Goal: Task Accomplishment & Management: Use online tool/utility

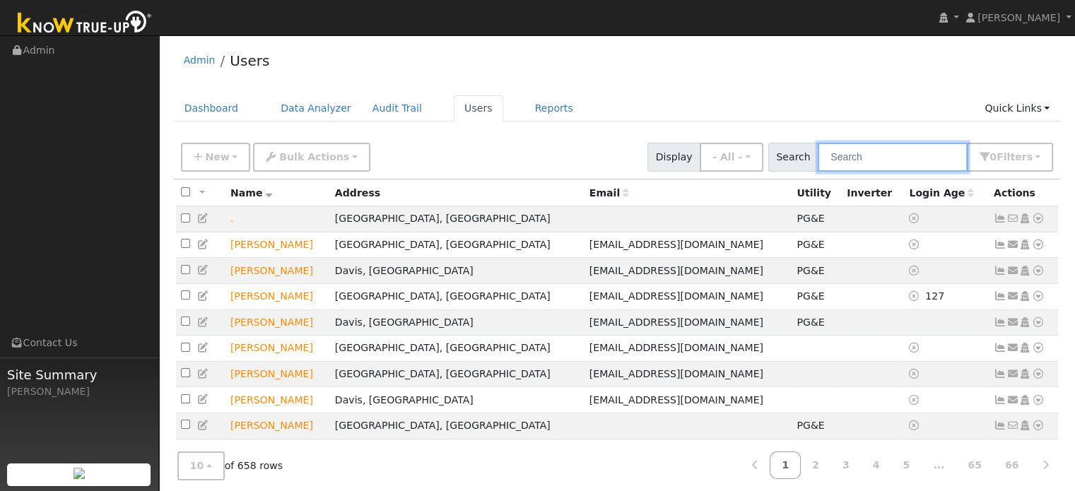
click at [852, 161] on input "text" at bounding box center [893, 157] width 150 height 29
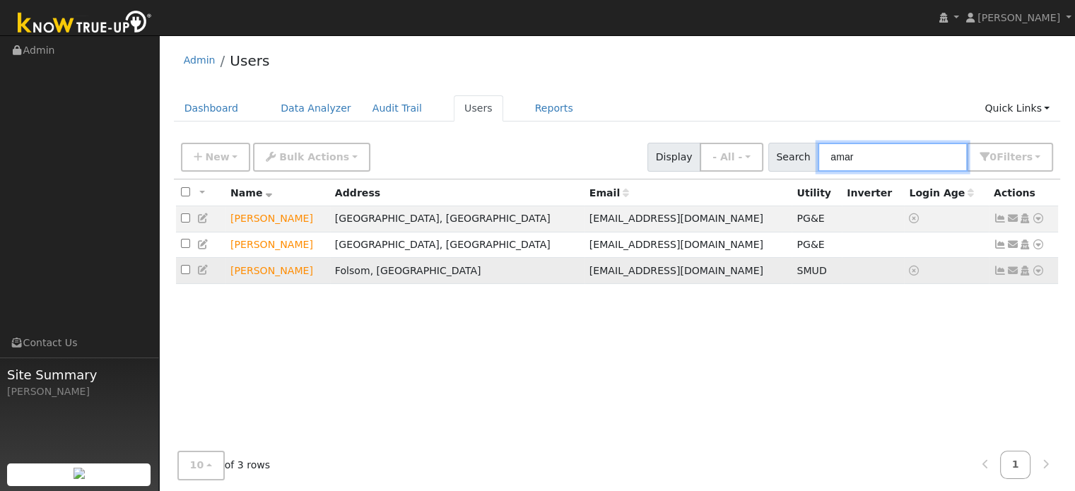
type input "amar"
click at [1036, 274] on icon at bounding box center [1038, 271] width 13 height 10
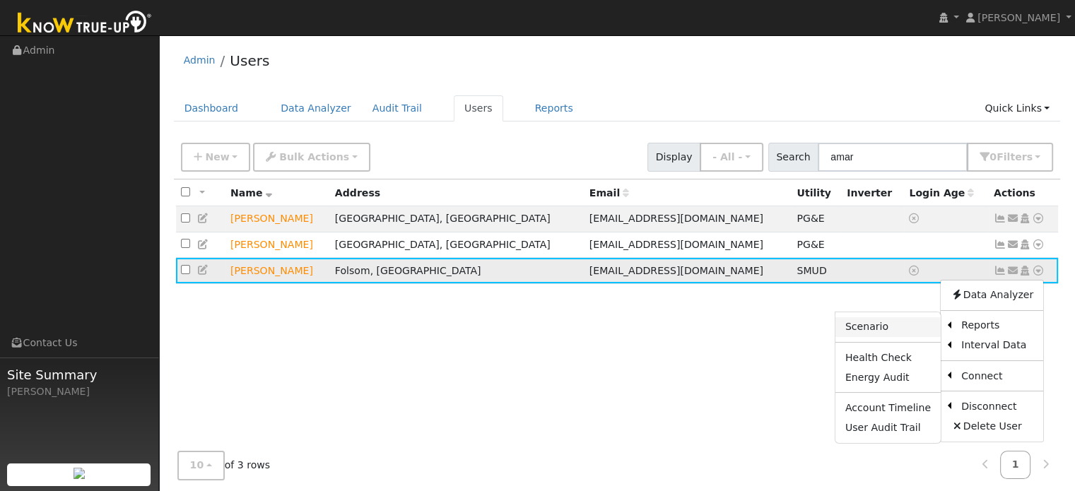
click at [891, 334] on link "Scenario" at bounding box center [888, 327] width 105 height 20
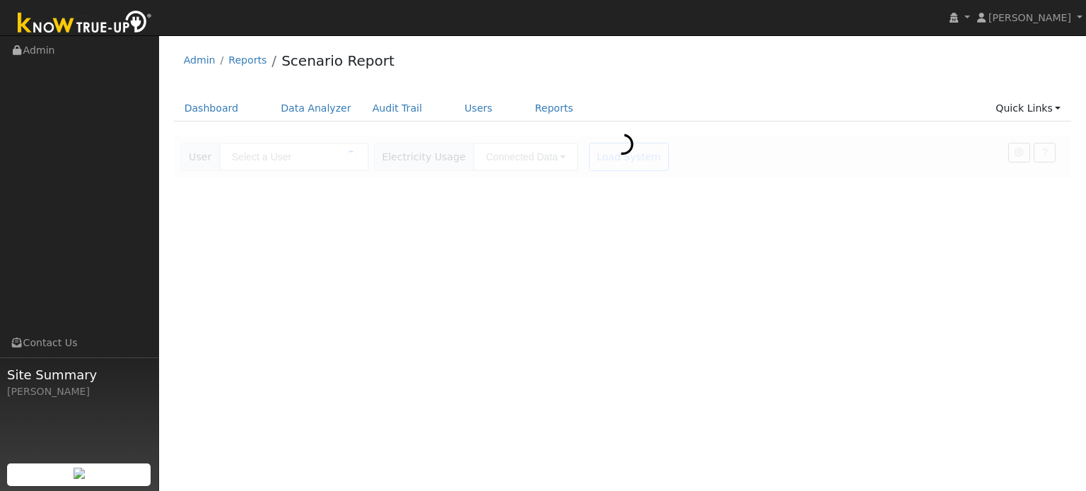
type input "[PERSON_NAME]"
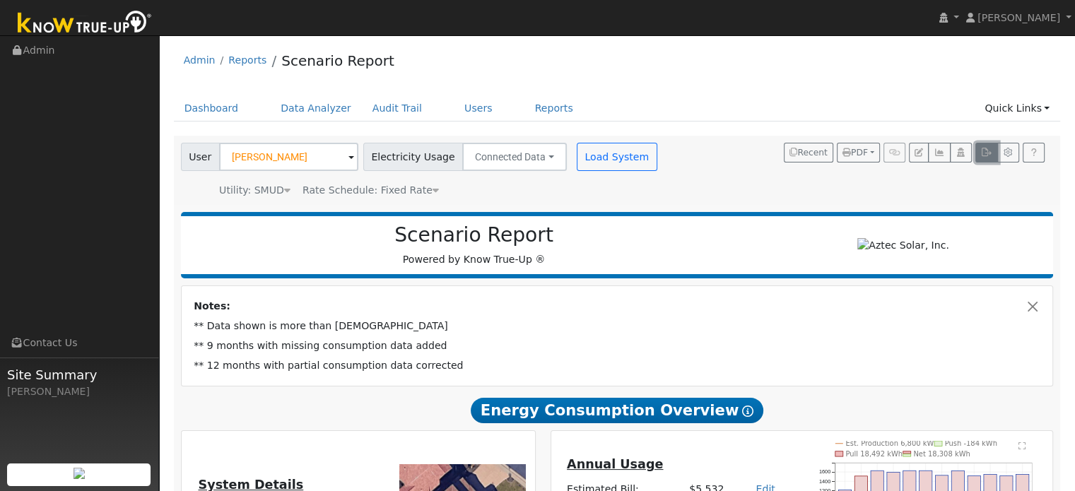
click at [987, 154] on icon "button" at bounding box center [986, 152] width 11 height 8
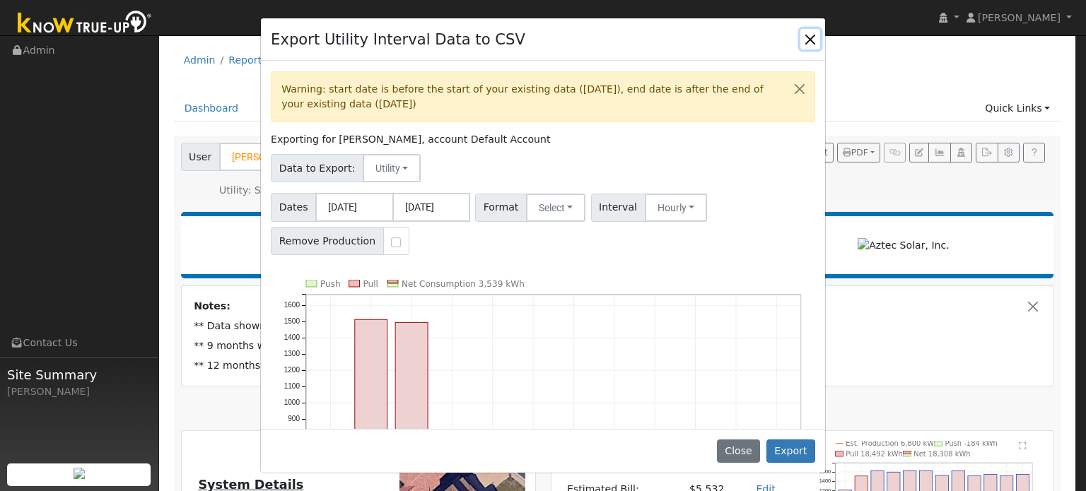
click at [809, 40] on button "Close" at bounding box center [810, 39] width 20 height 20
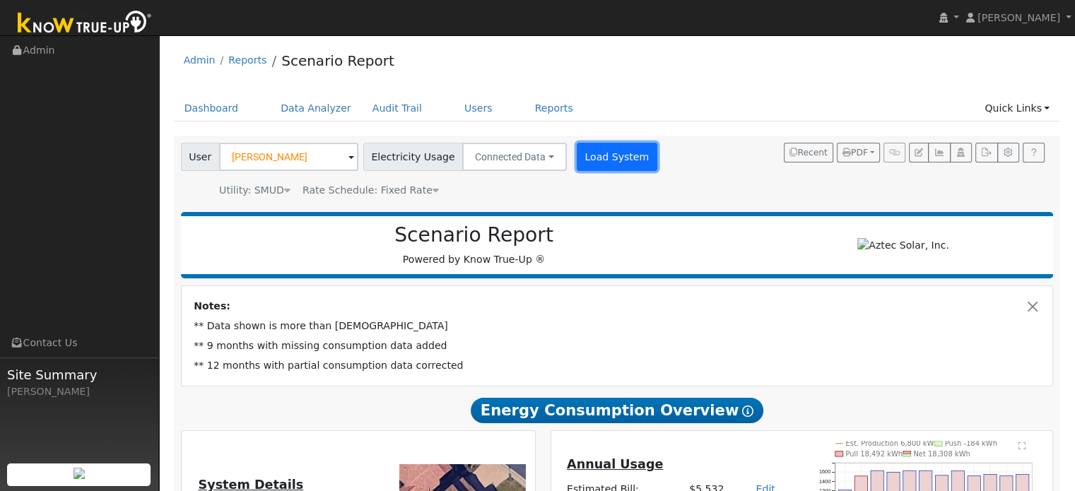
click at [577, 158] on button "Load System" at bounding box center [617, 157] width 81 height 28
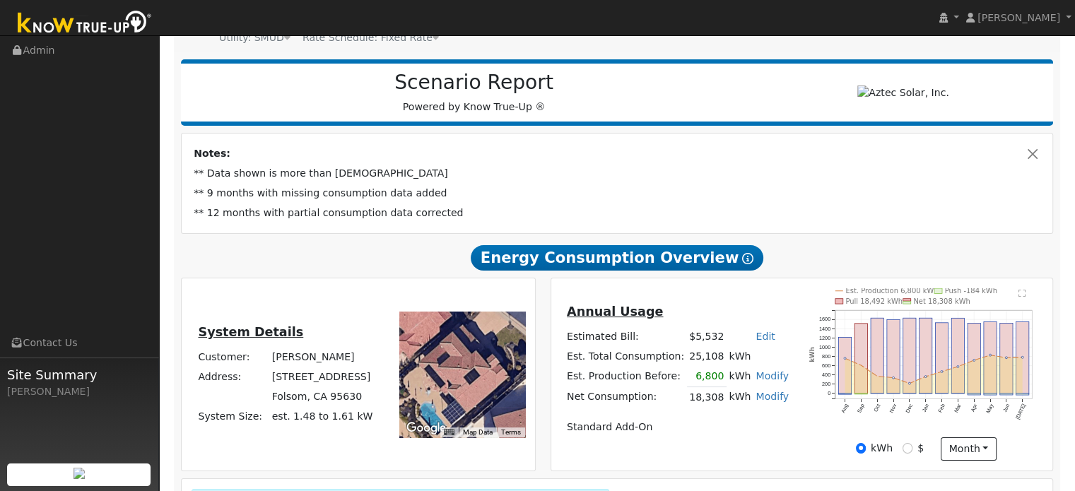
scroll to position [26, 0]
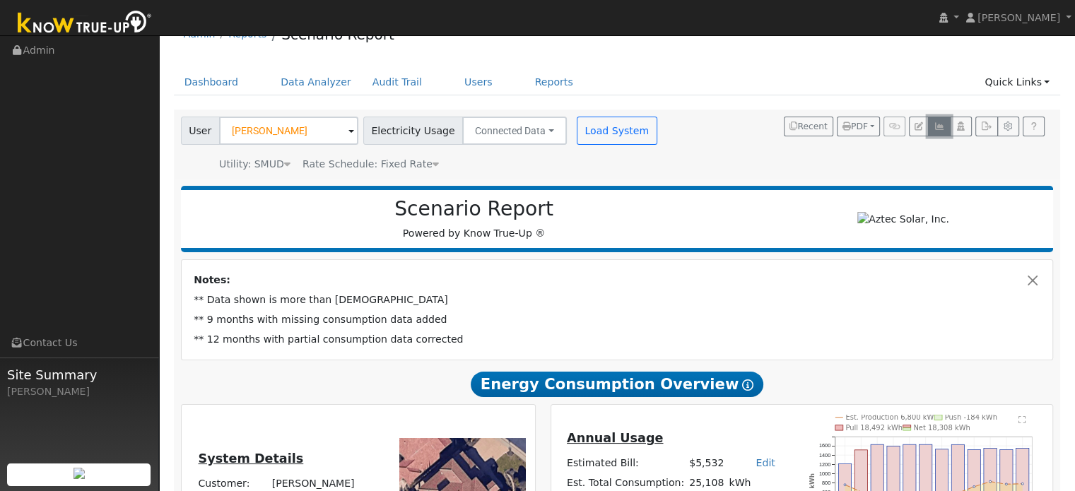
click at [944, 132] on button "button" at bounding box center [939, 127] width 22 height 20
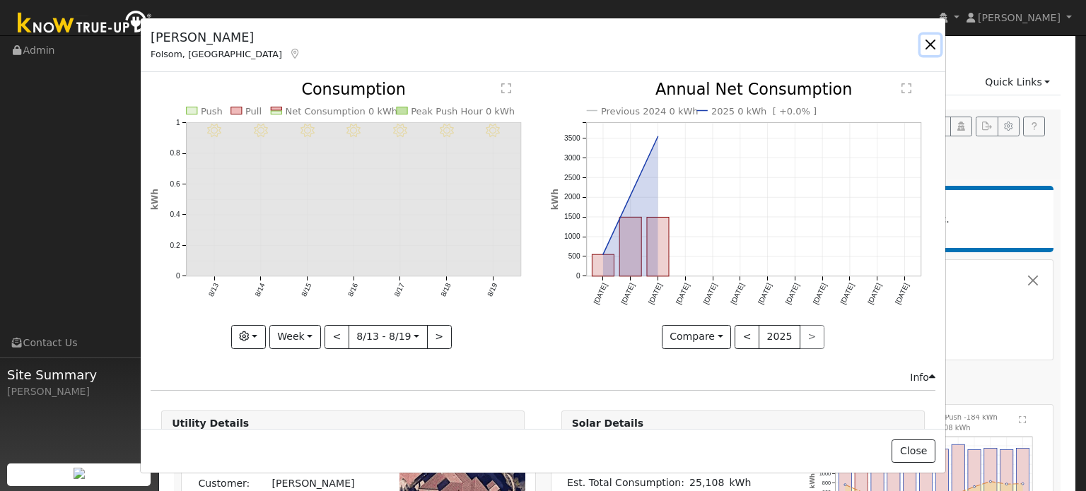
click at [927, 43] on button "button" at bounding box center [930, 45] width 20 height 20
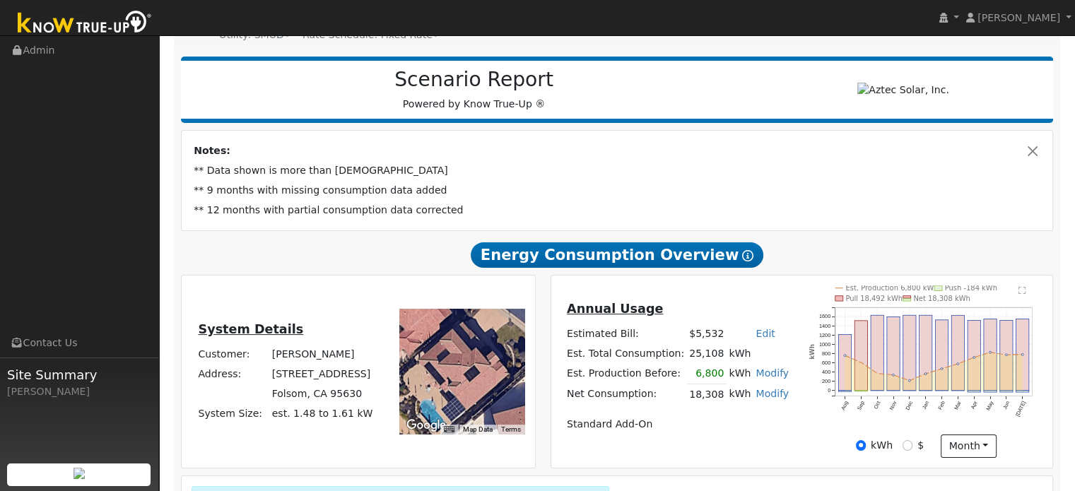
scroll to position [0, 0]
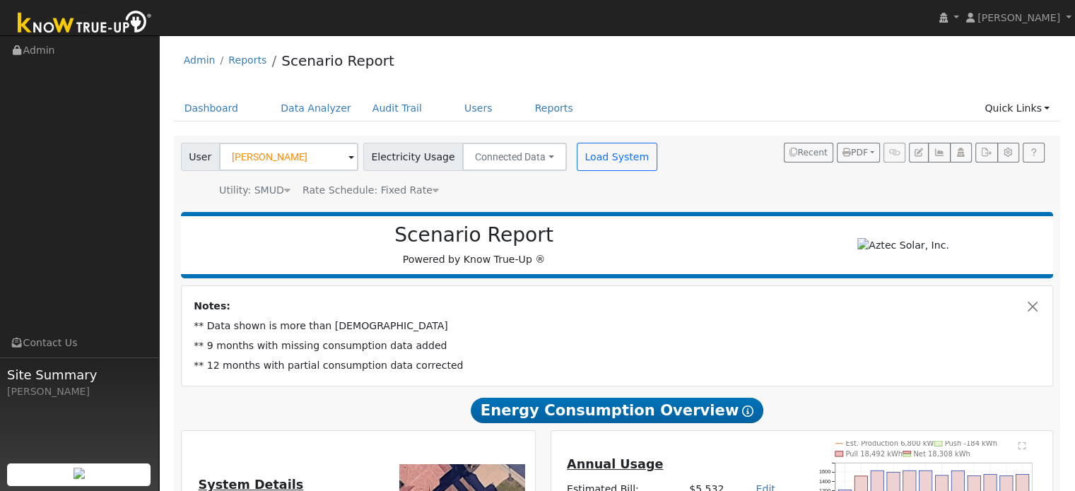
click at [263, 194] on div "Utility: SMUD" at bounding box center [254, 190] width 71 height 15
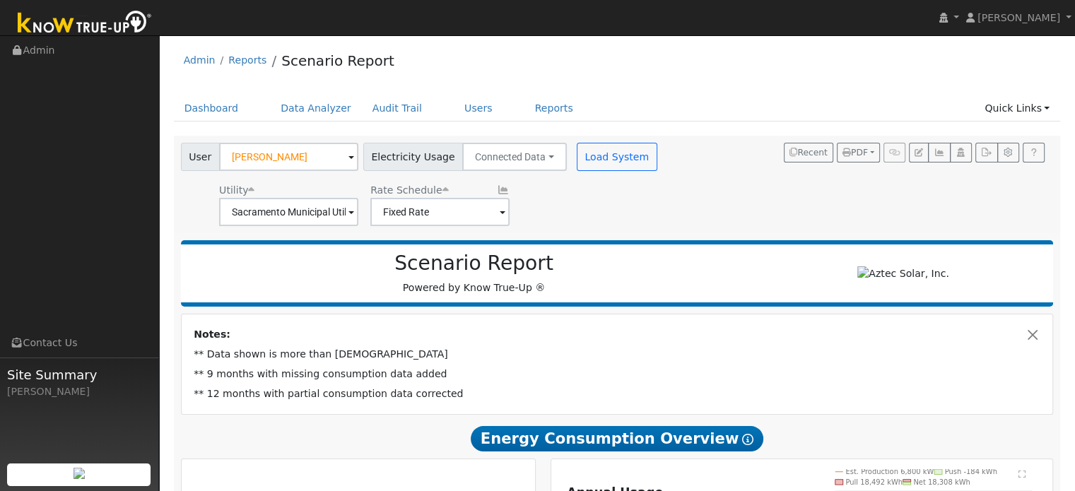
click at [565, 199] on div "Utility Sacramento Municipal Utility District Rate Schedule Fixed Rate" at bounding box center [420, 202] width 485 height 48
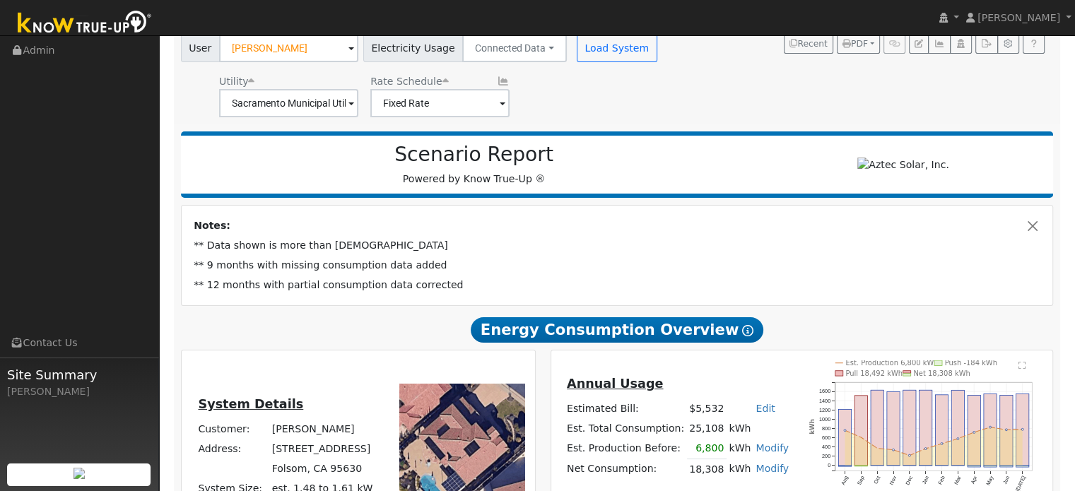
scroll to position [212, 0]
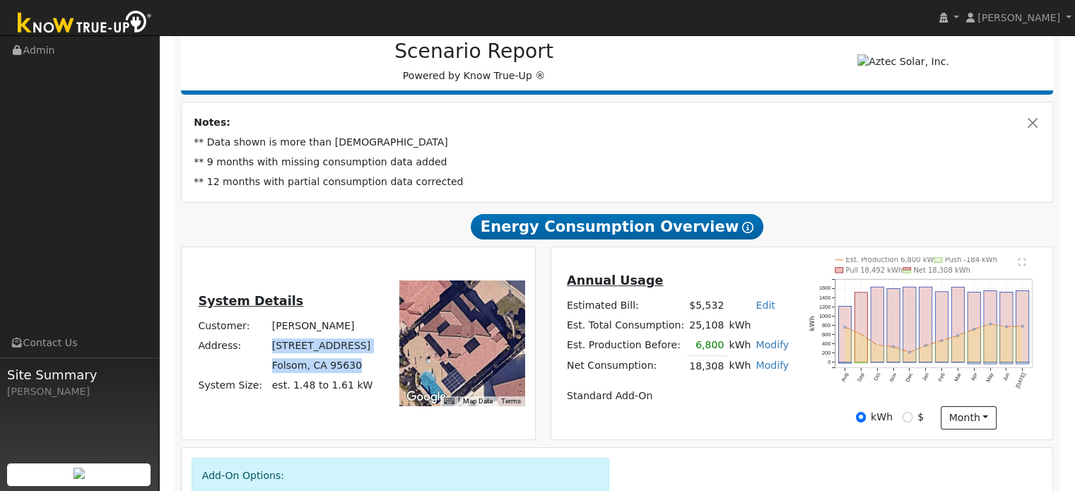
drag, startPoint x: 353, startPoint y: 369, endPoint x: 274, endPoint y: 351, distance: 81.1
click at [274, 351] on tbody "Customer: AMAR PAWAR Address: 1711 Lake Vista Way Folsom, CA 95630 System Size:…" at bounding box center [286, 356] width 180 height 80
copy tbody "1711 Lake Vista Way Folsom, CA 95630"
click at [639, 162] on td "** 9 months with missing consumption data added" at bounding box center [618, 163] width 852 height 20
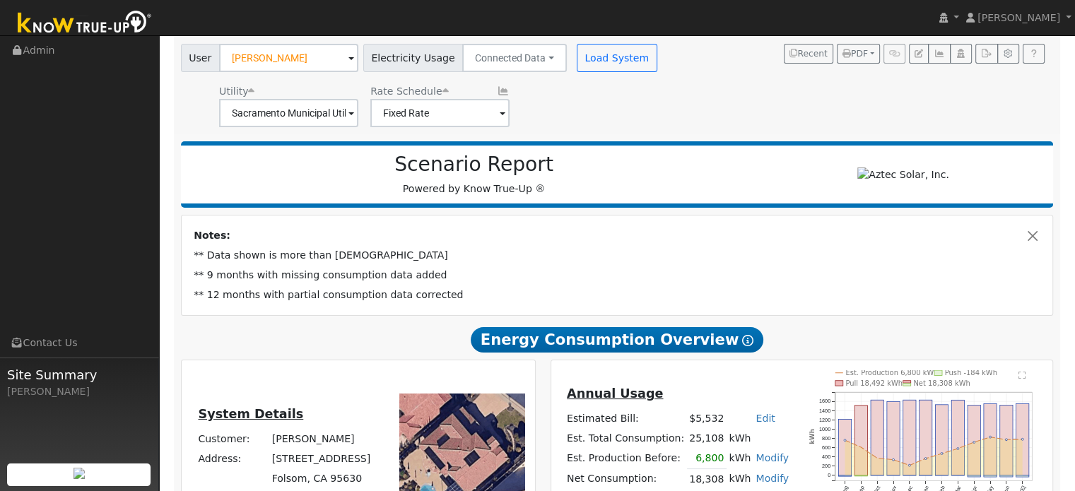
scroll to position [0, 0]
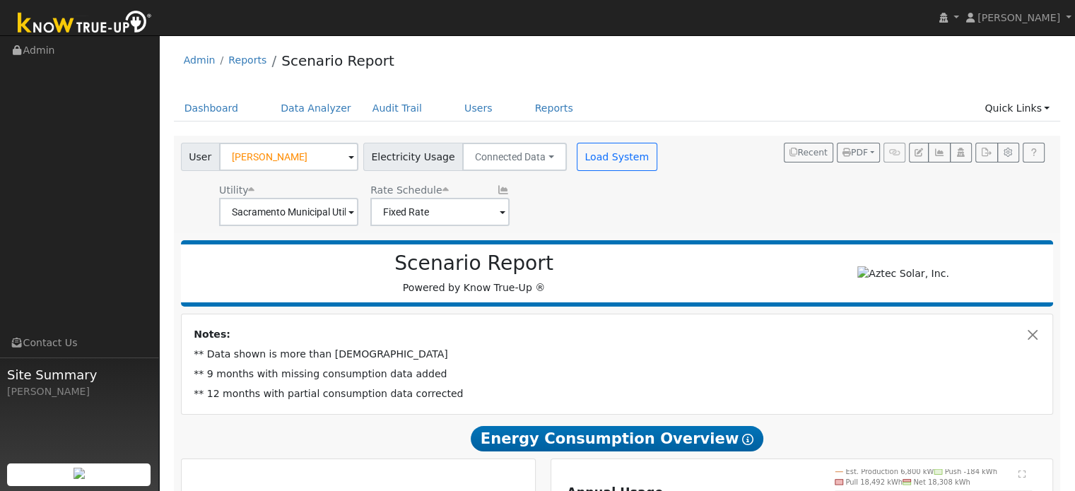
click at [608, 73] on div "Admin Reports Scenario Report" at bounding box center [617, 63] width 887 height 43
click at [626, 196] on div "Utility Sacramento Municipal Utility District Rate Schedule Fixed Rate" at bounding box center [420, 202] width 485 height 48
click at [599, 146] on button "Load System" at bounding box center [617, 157] width 81 height 28
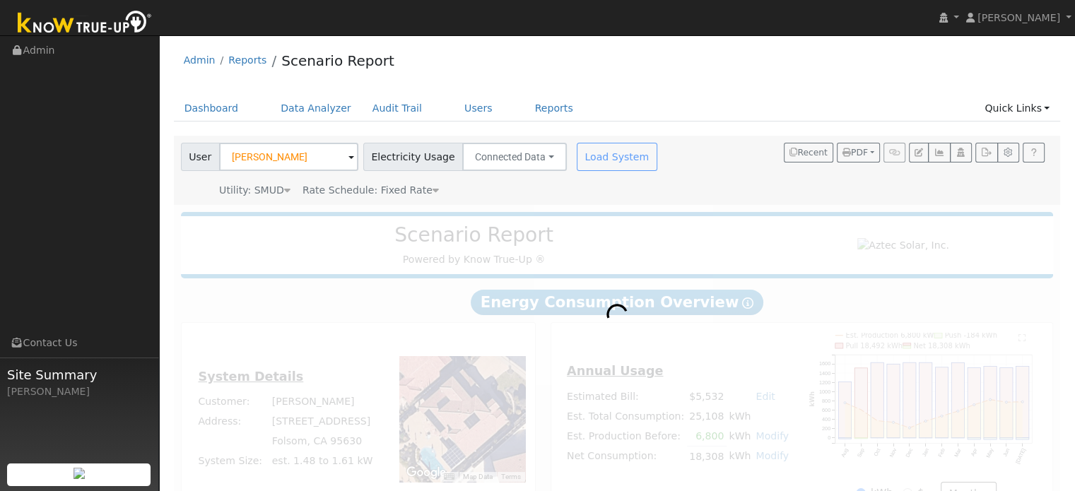
radio input "true"
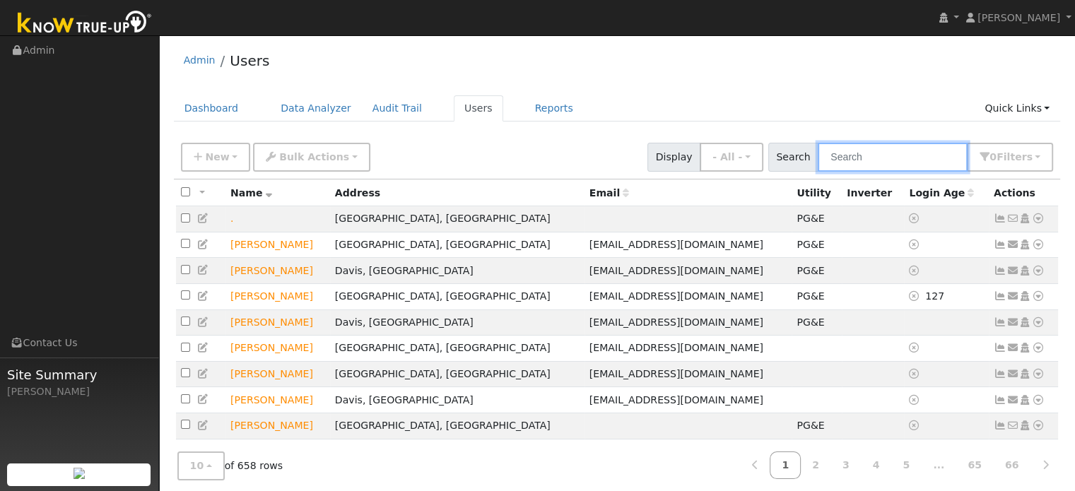
click at [870, 152] on input "text" at bounding box center [893, 157] width 150 height 29
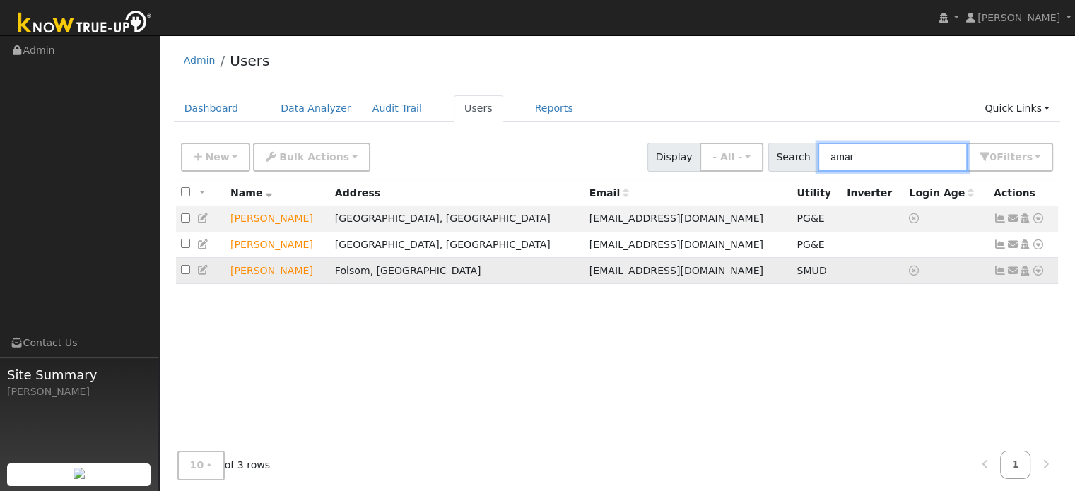
type input "amar"
click at [1038, 274] on icon at bounding box center [1038, 271] width 13 height 10
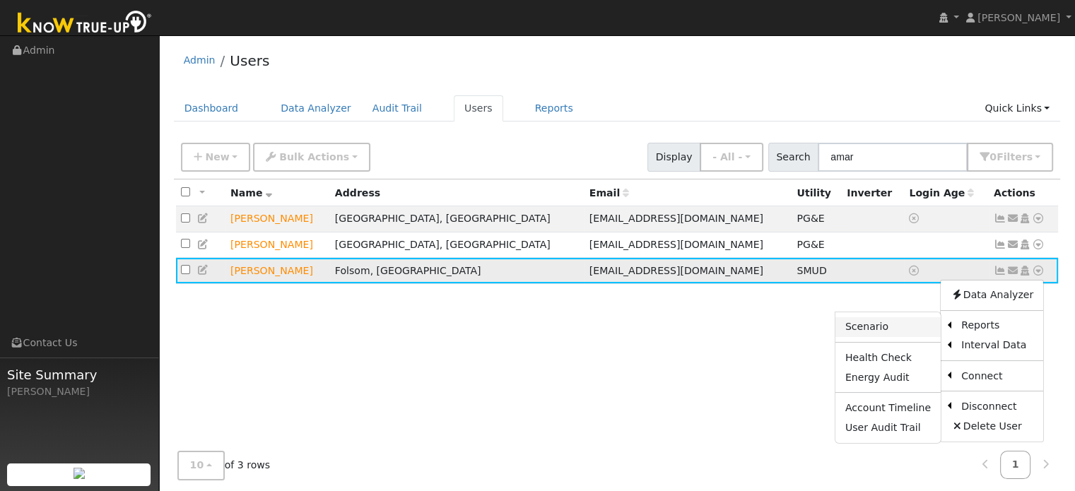
click at [911, 324] on link "Scenario" at bounding box center [888, 327] width 105 height 20
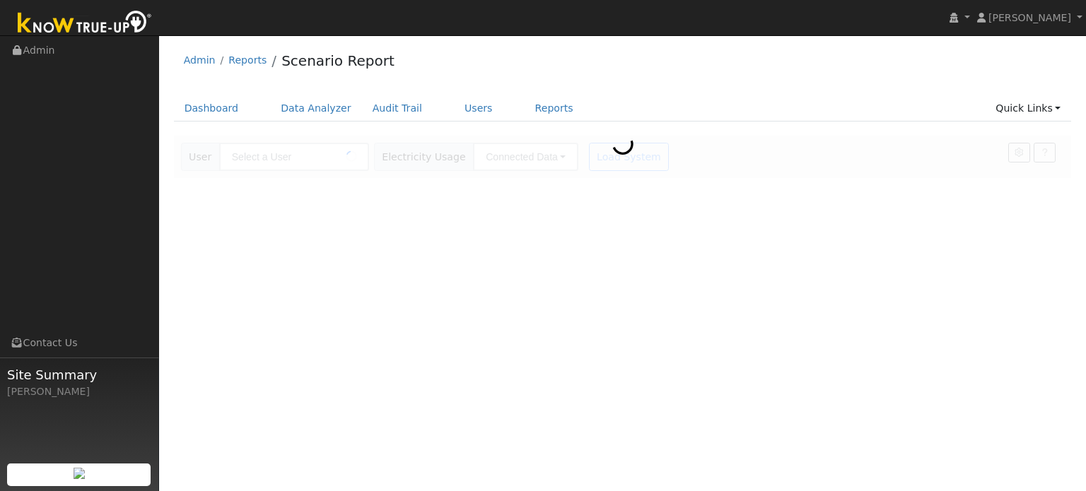
type input "[PERSON_NAME]"
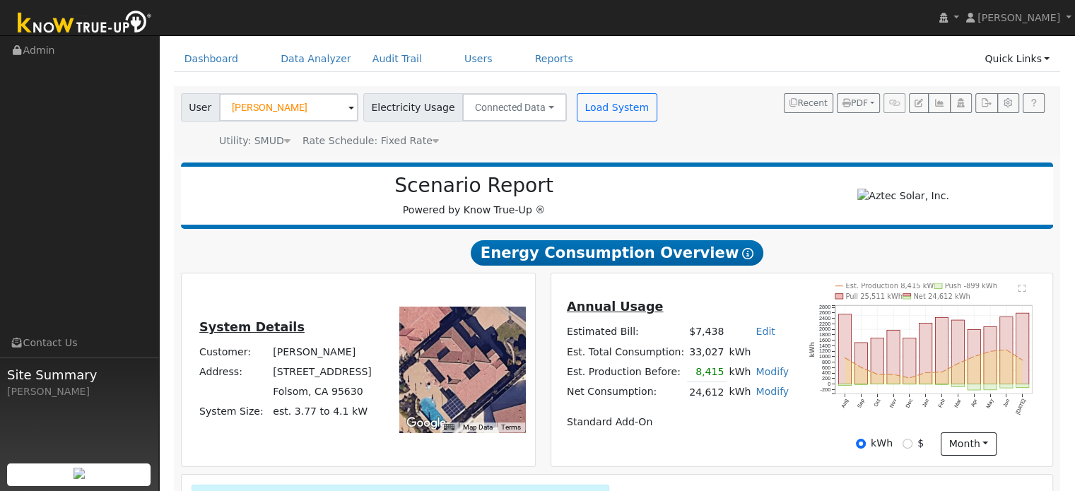
scroll to position [71, 0]
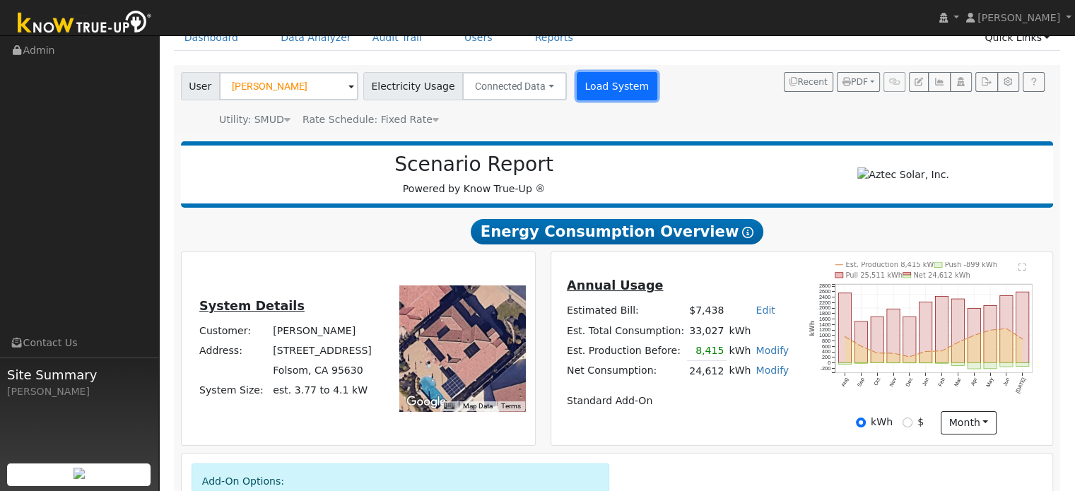
click at [585, 98] on button "Load System" at bounding box center [617, 86] width 81 height 28
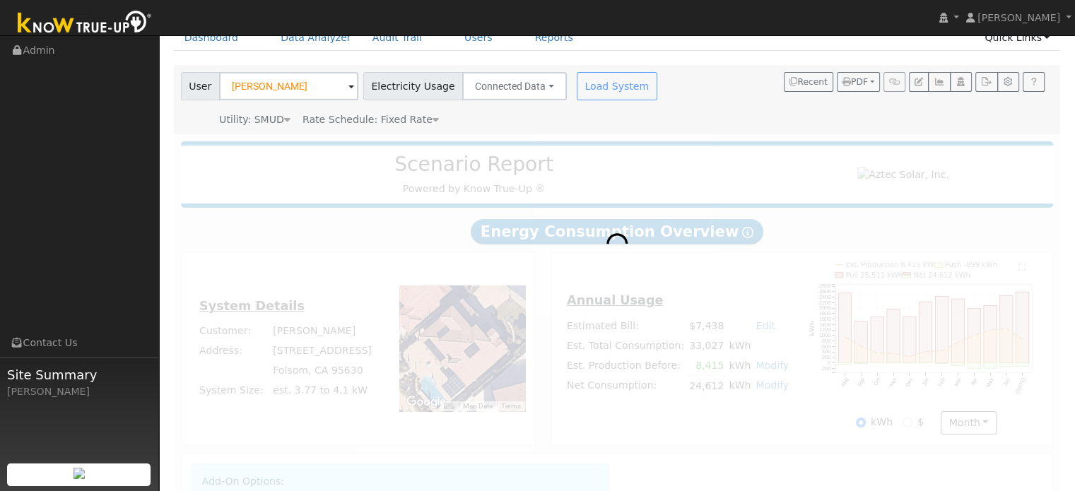
radio input "true"
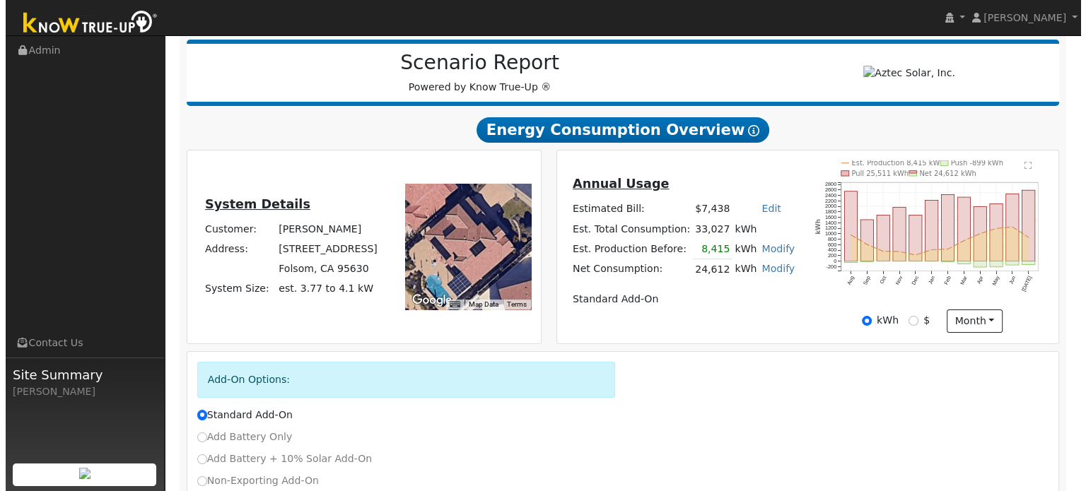
scroll to position [60, 0]
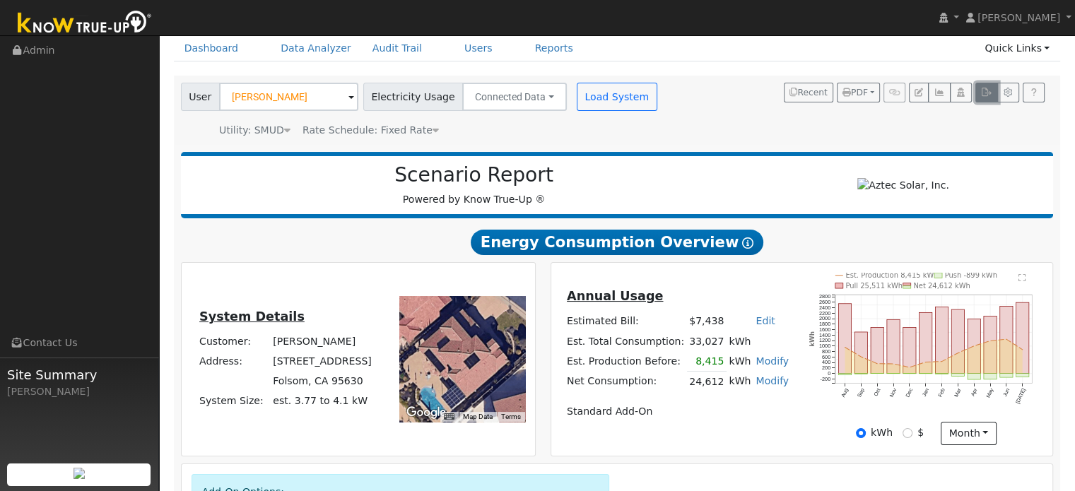
click at [982, 95] on icon "button" at bounding box center [986, 92] width 11 height 8
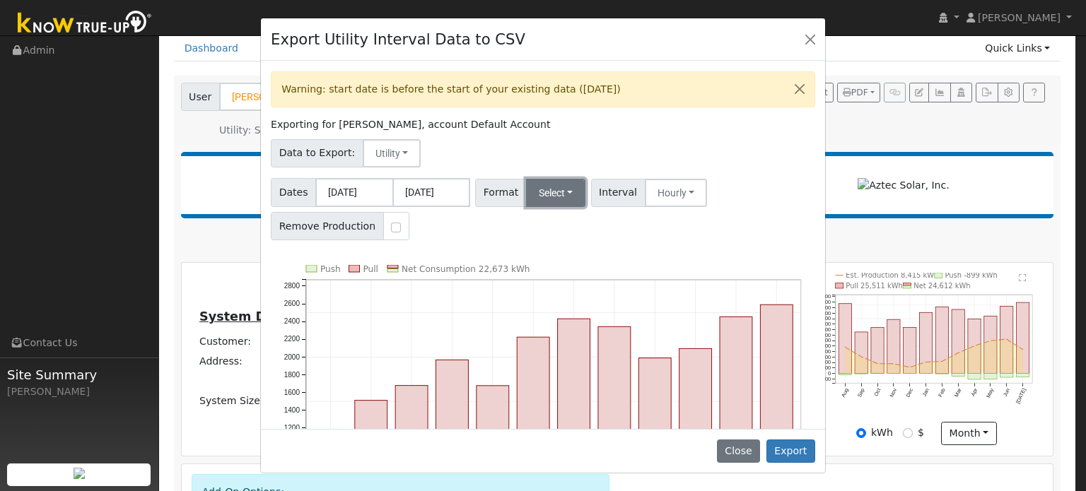
click at [558, 194] on button "Select" at bounding box center [556, 193] width 60 height 28
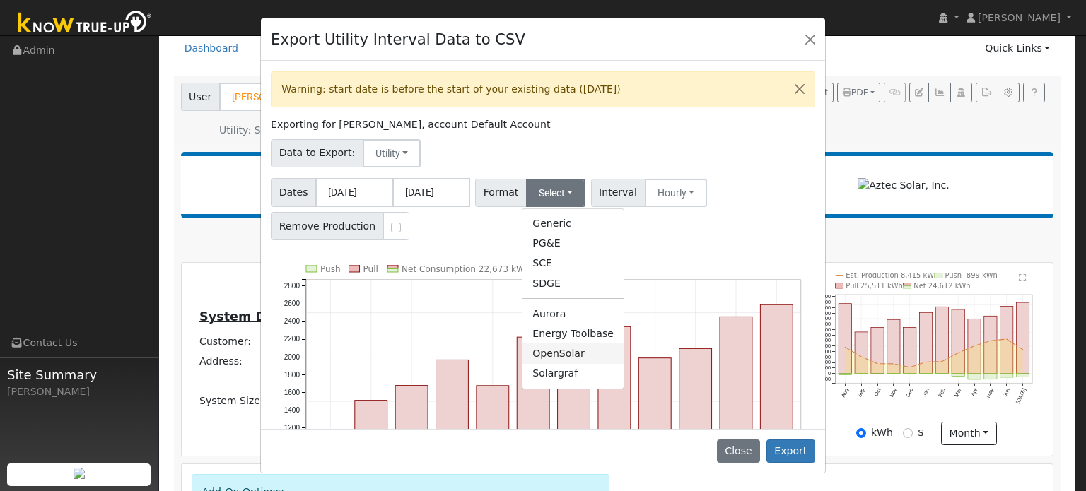
click at [548, 358] on link "OpenSolar" at bounding box center [572, 354] width 101 height 20
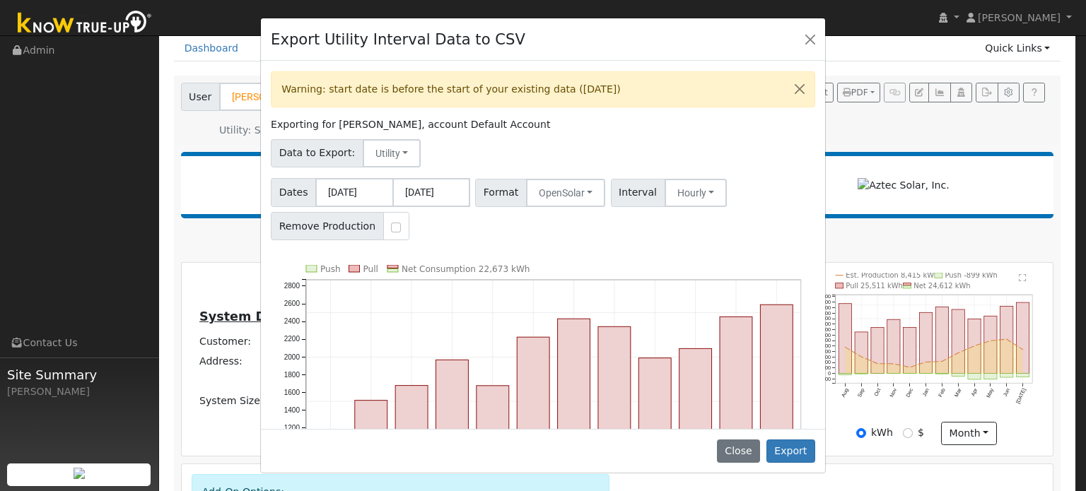
scroll to position [179, 0]
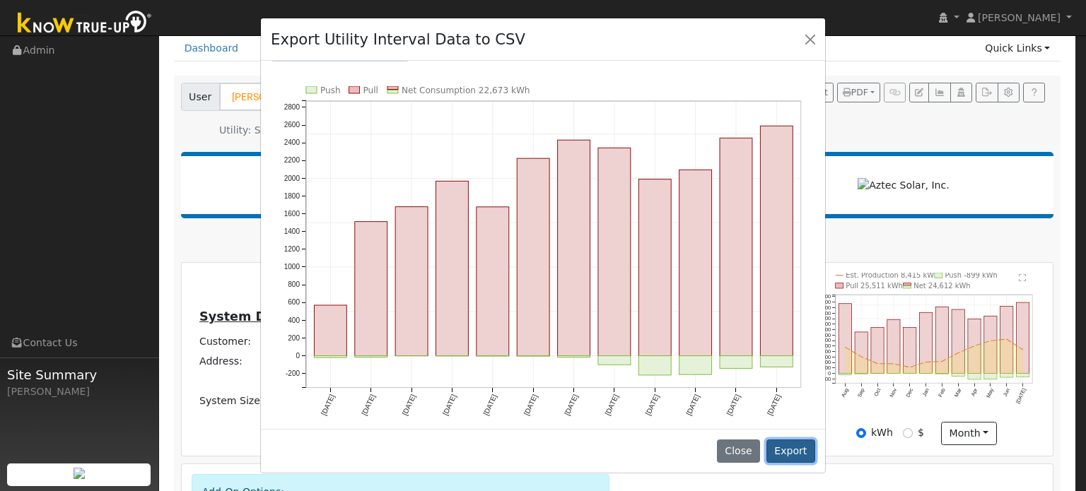
click at [793, 447] on button "Export" at bounding box center [790, 452] width 49 height 24
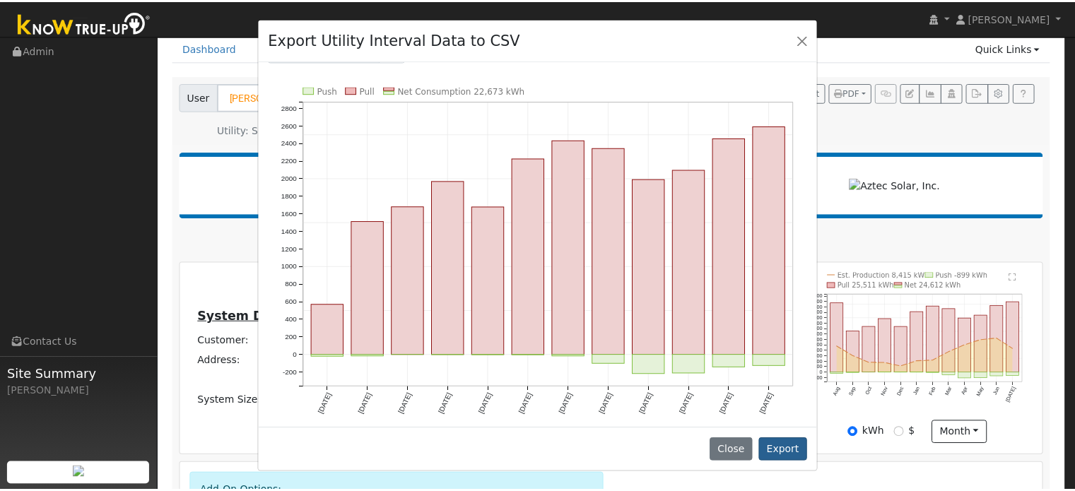
scroll to position [0, 0]
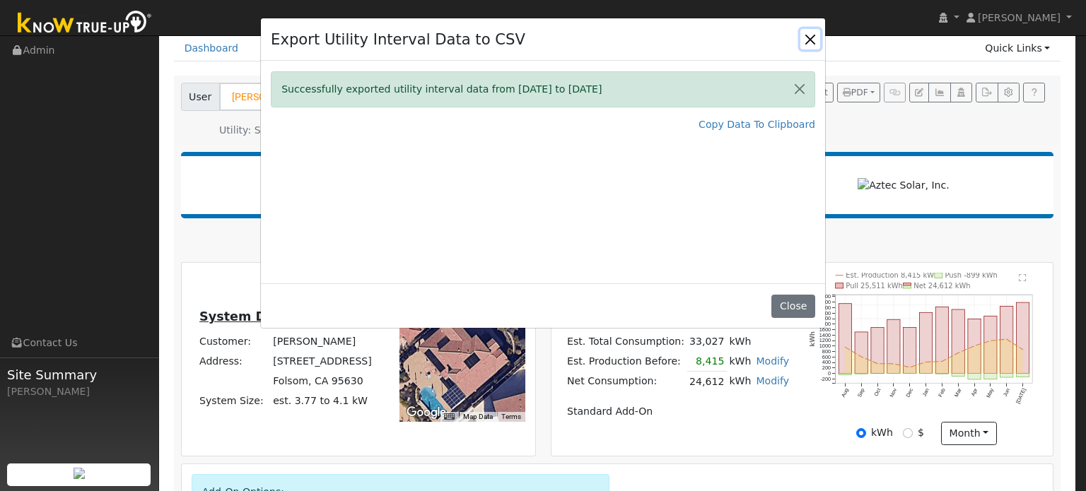
click at [806, 32] on button "Close" at bounding box center [810, 39] width 20 height 20
